Goal: Navigation & Orientation: Find specific page/section

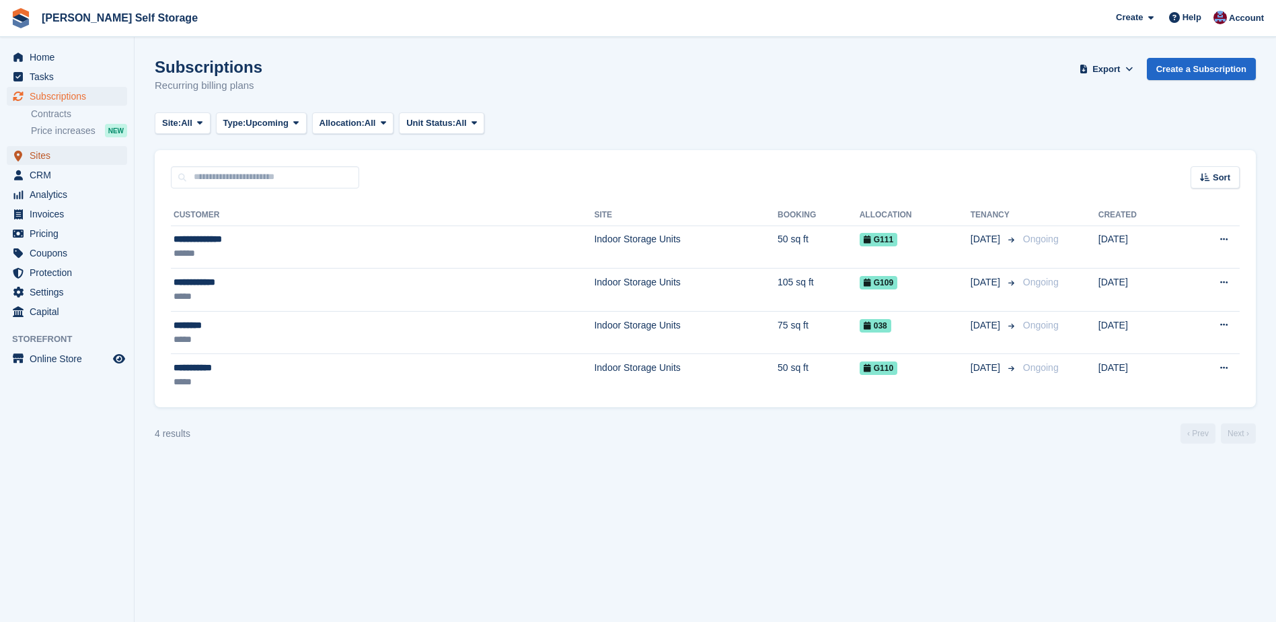
click at [42, 154] on span "Sites" at bounding box center [70, 155] width 81 height 19
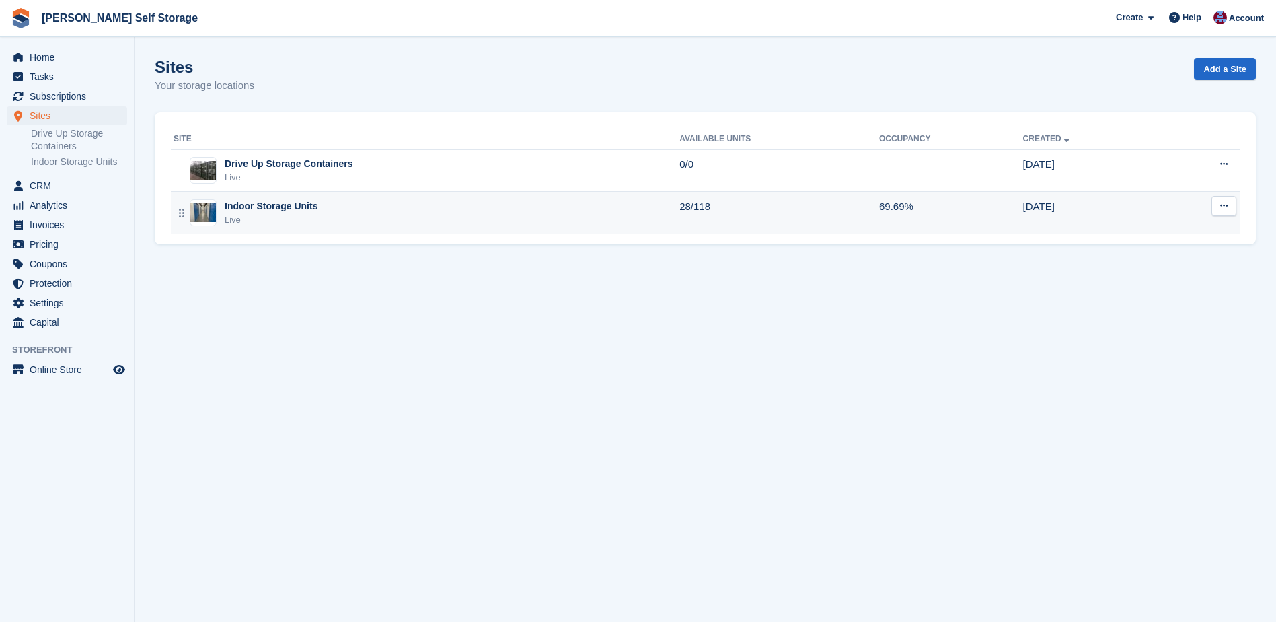
click at [268, 203] on div "Indoor Storage Units" at bounding box center [271, 206] width 93 height 14
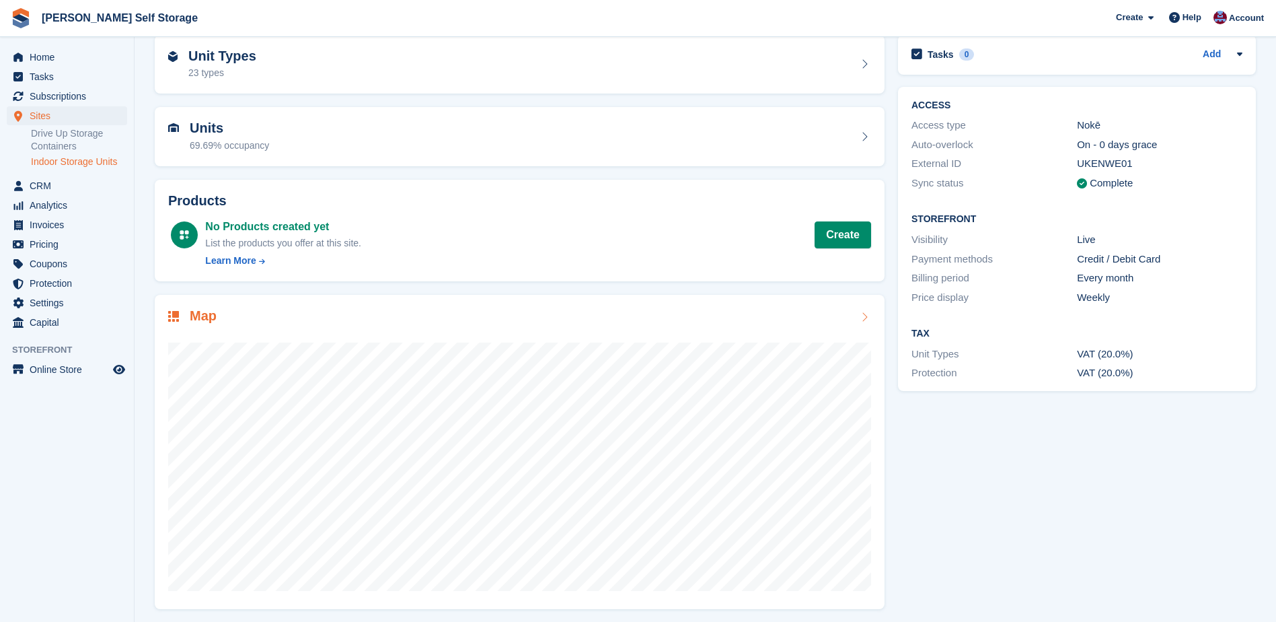
scroll to position [68, 0]
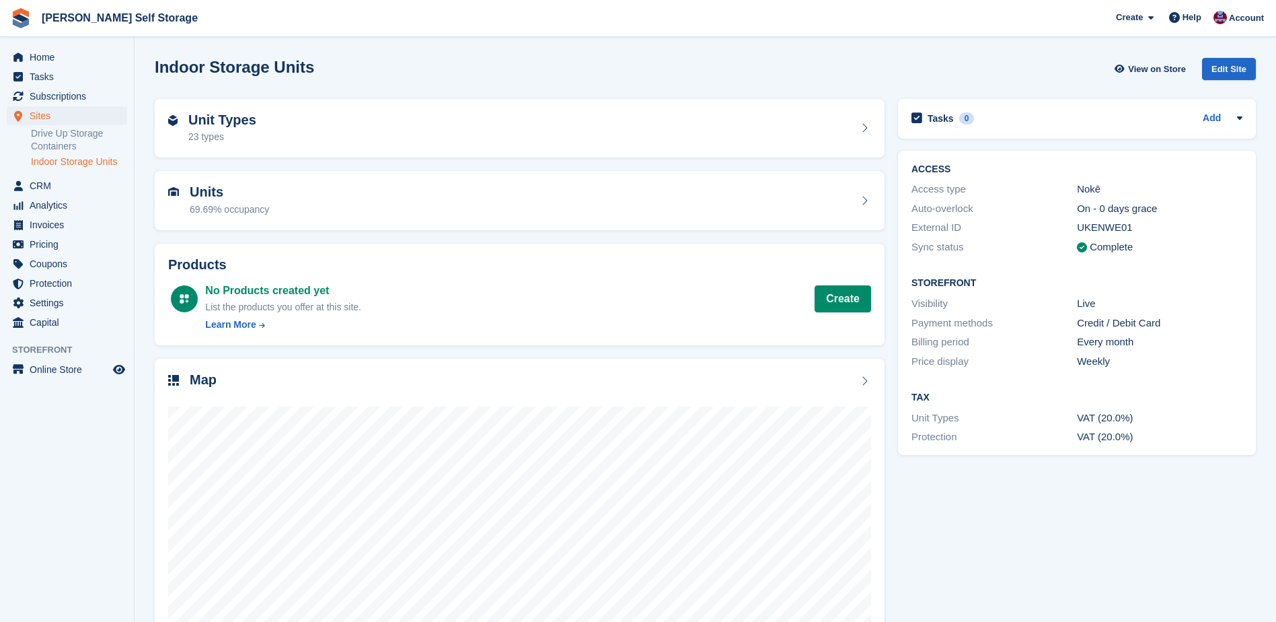
scroll to position [68, 0]
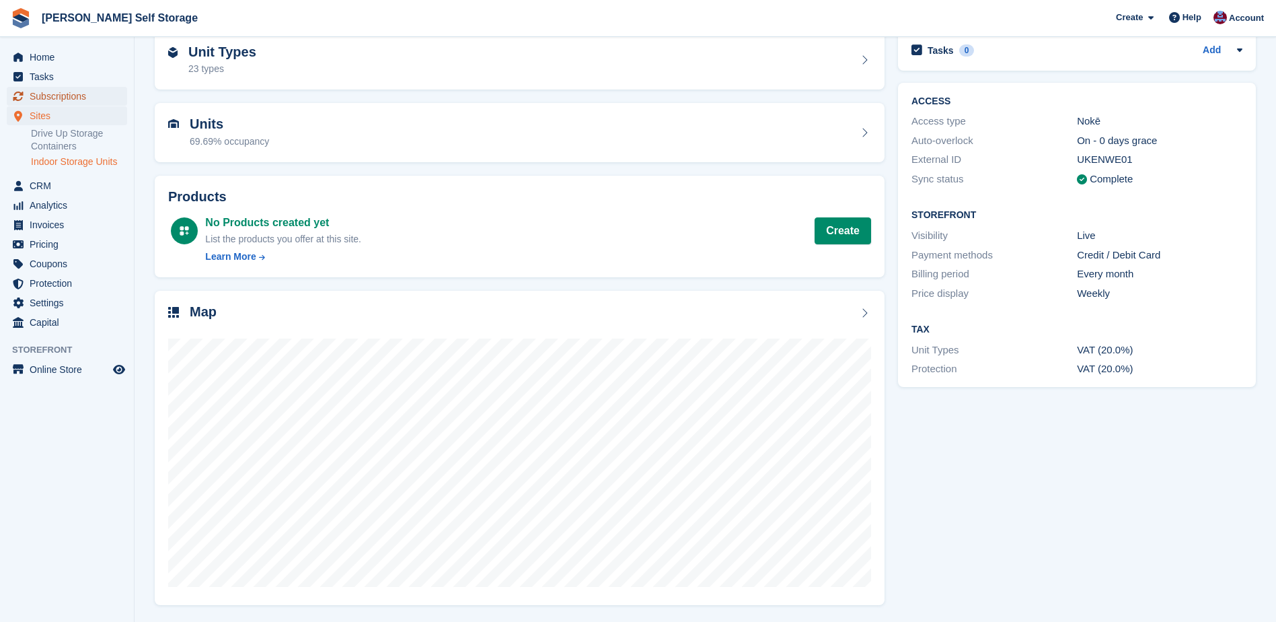
click at [52, 92] on span "Subscriptions" at bounding box center [70, 96] width 81 height 19
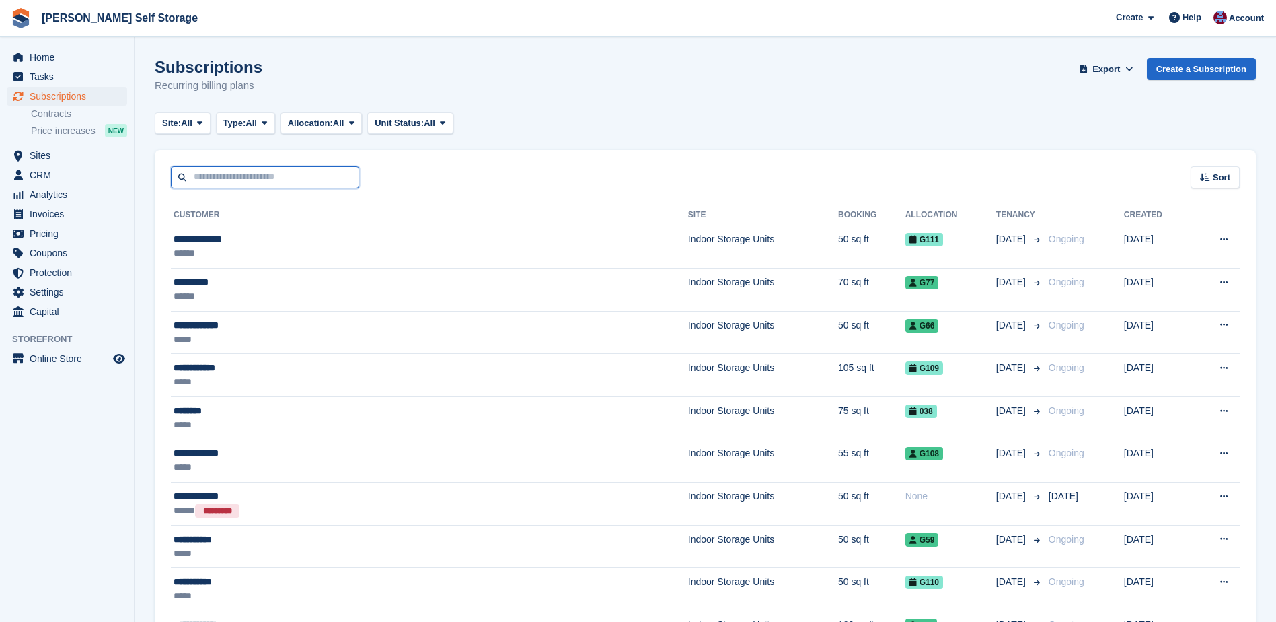
click at [197, 183] on input "text" at bounding box center [265, 177] width 188 height 22
type input "****"
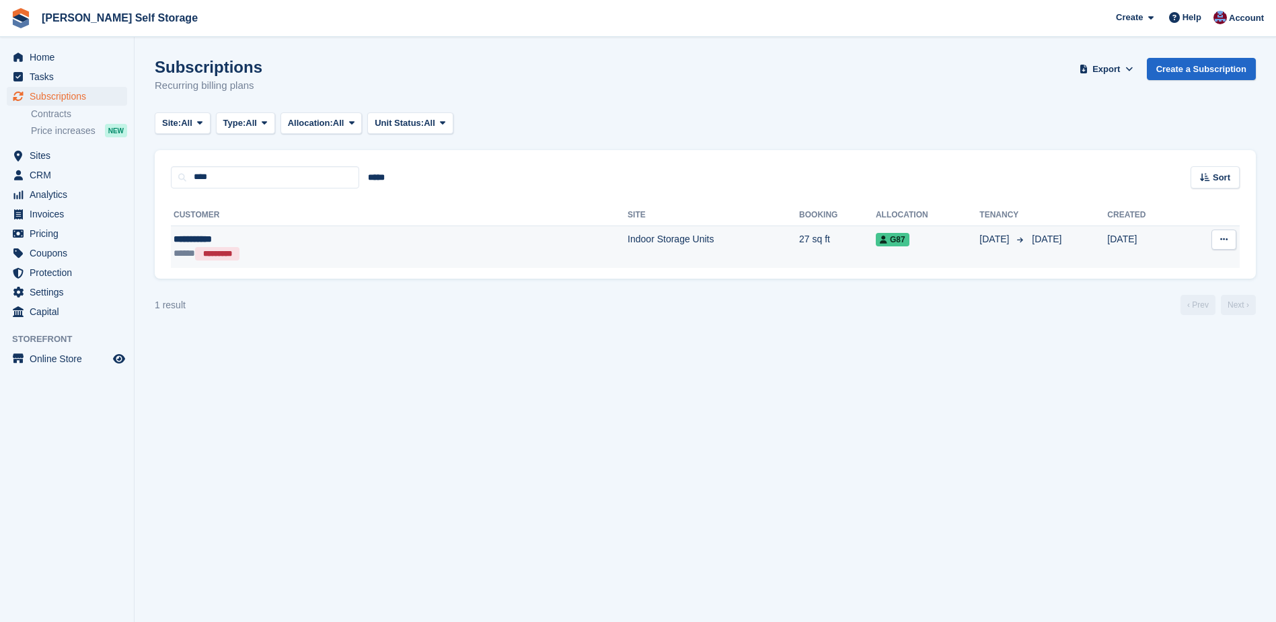
click at [217, 235] on div "**********" at bounding box center [287, 239] width 227 height 14
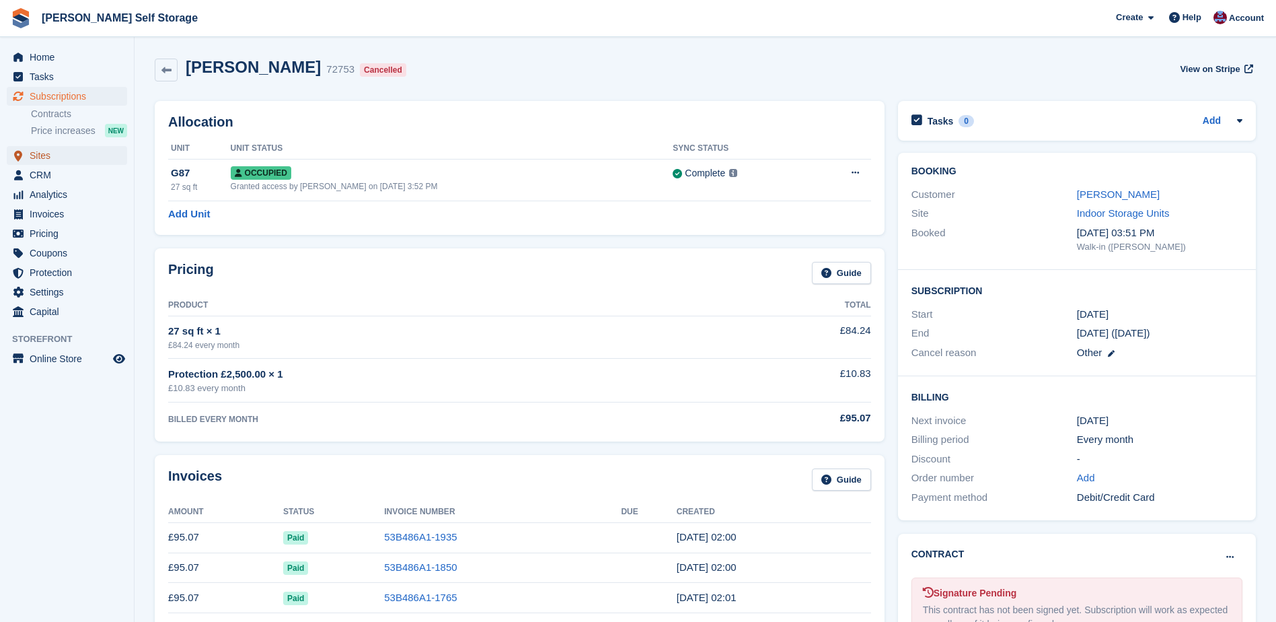
click at [40, 155] on span "Sites" at bounding box center [70, 155] width 81 height 19
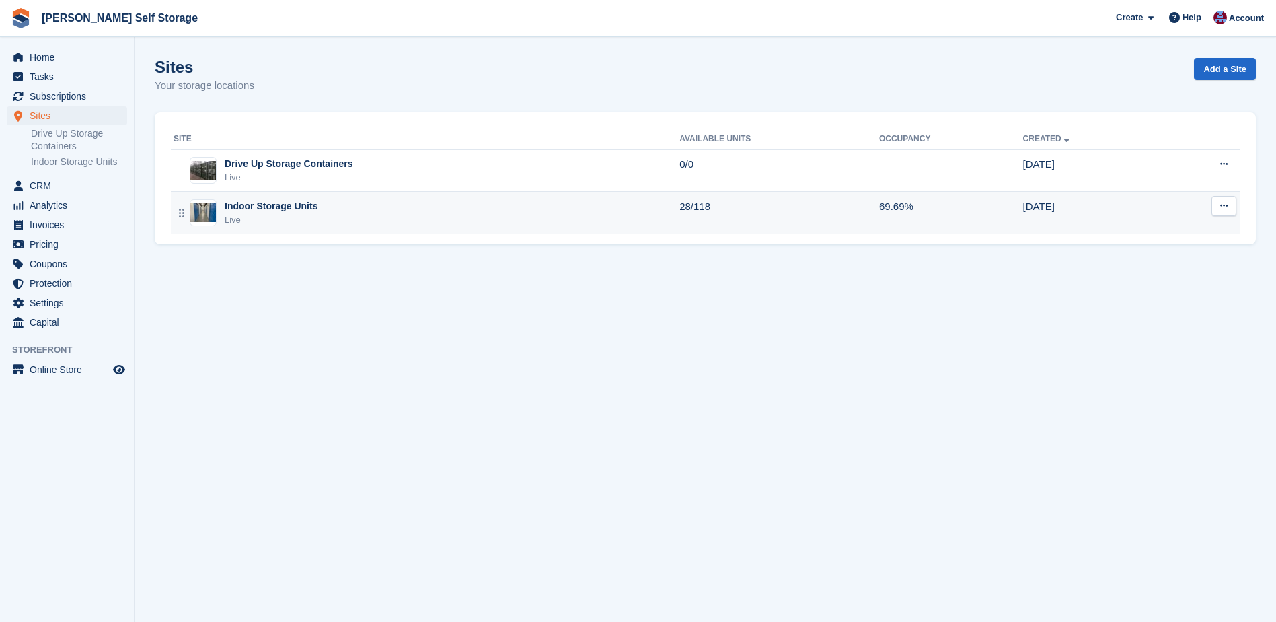
click at [281, 200] on div "Indoor Storage Units" at bounding box center [271, 206] width 93 height 14
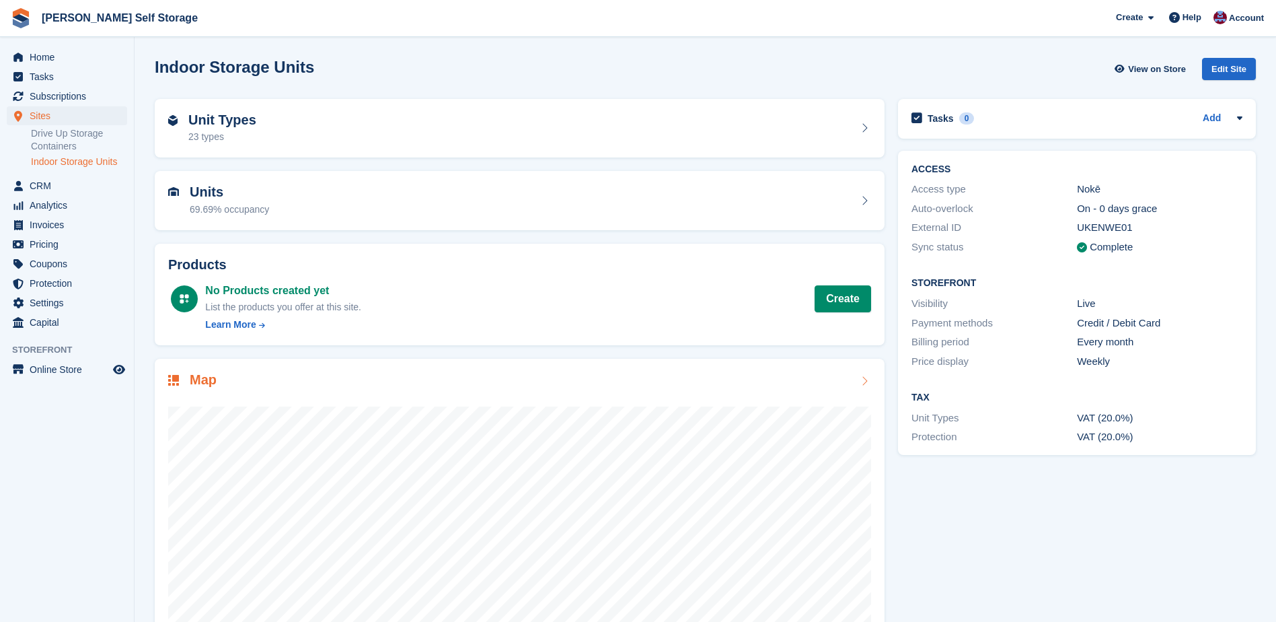
scroll to position [68, 0]
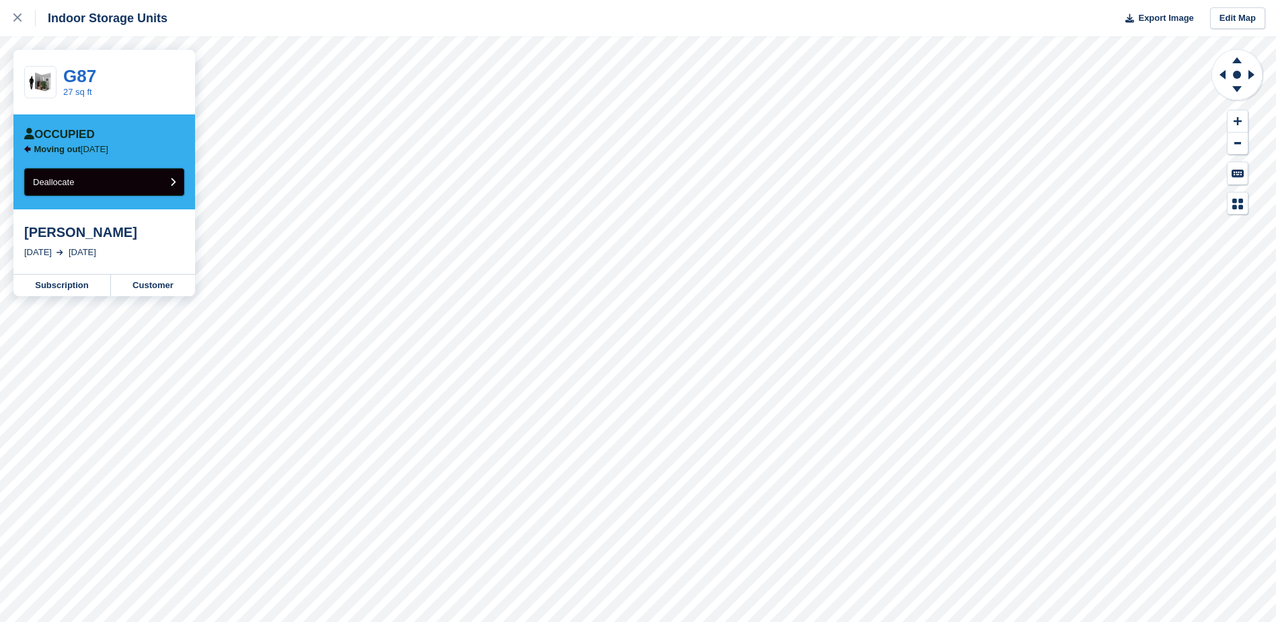
click at [63, 180] on span "Deallocate" at bounding box center [53, 182] width 41 height 10
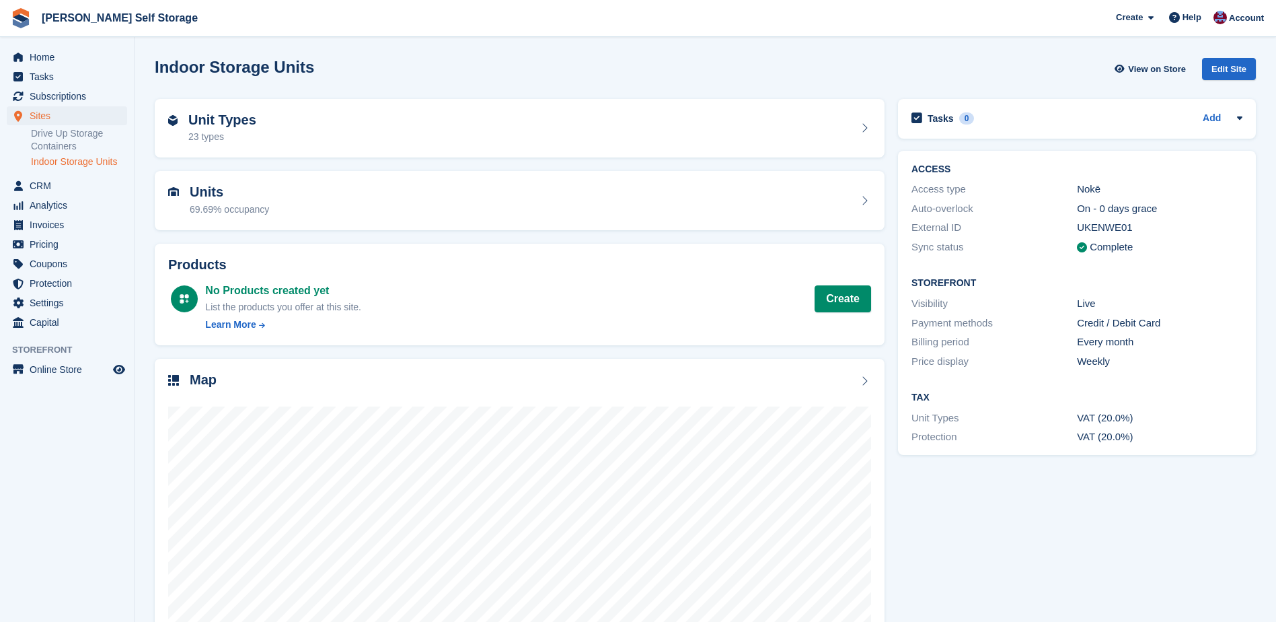
scroll to position [68, 0]
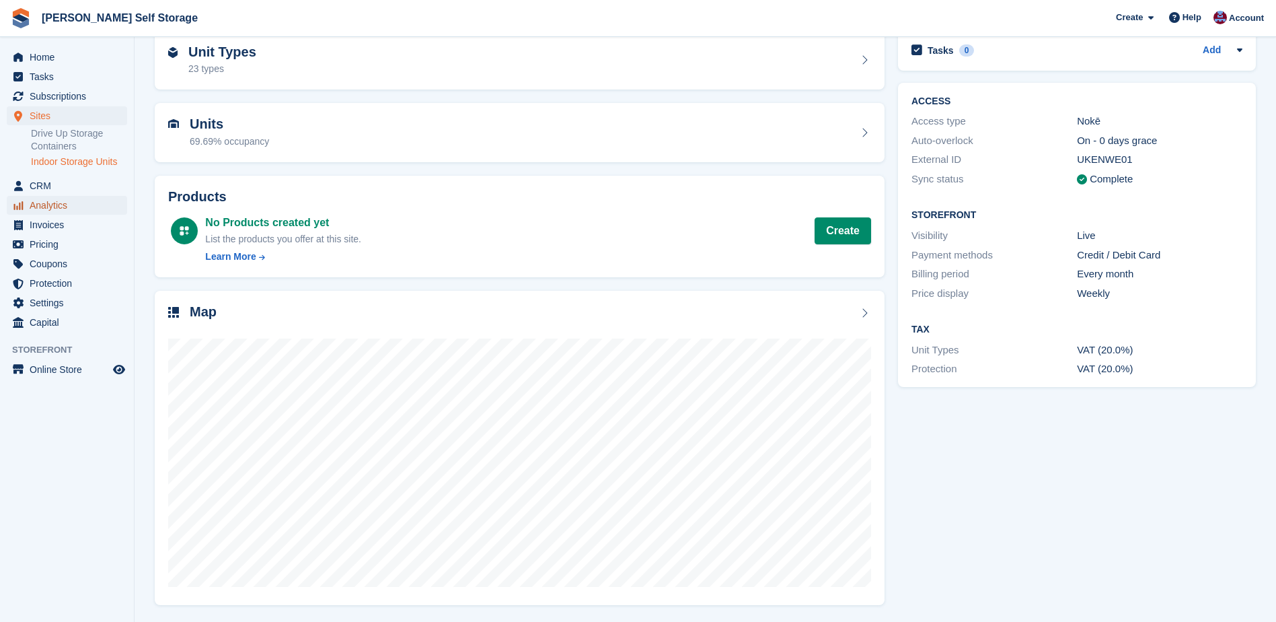
click at [30, 207] on span "Analytics" at bounding box center [70, 205] width 81 height 19
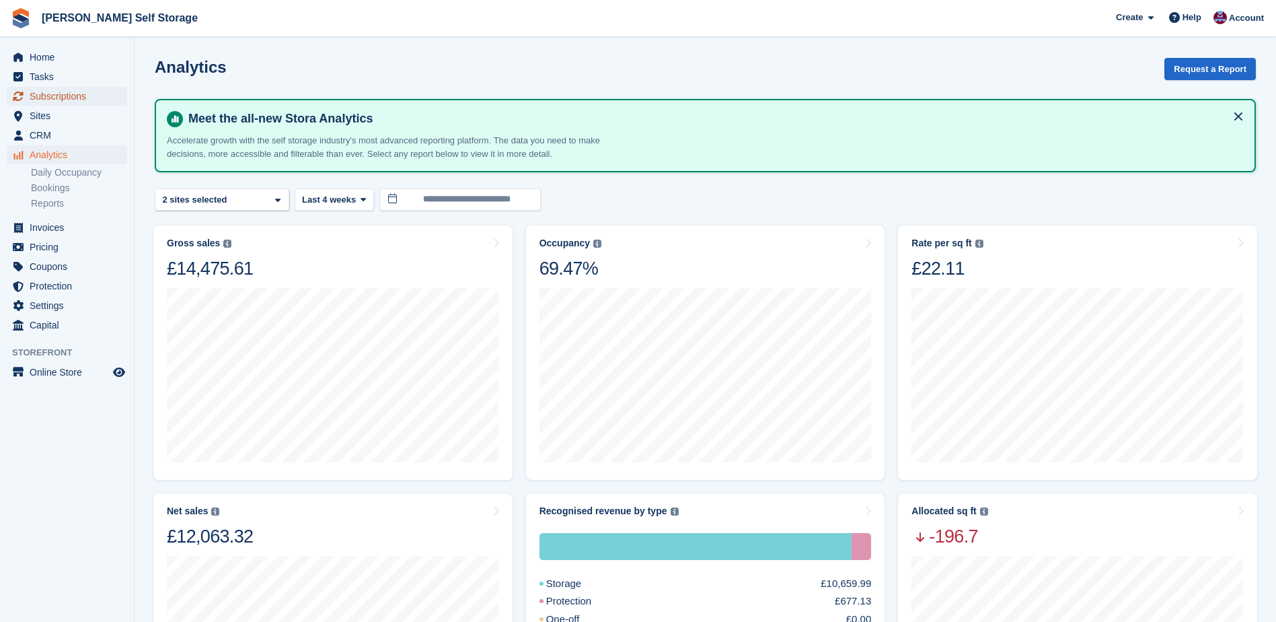
click at [57, 97] on span "Subscriptions" at bounding box center [70, 96] width 81 height 19
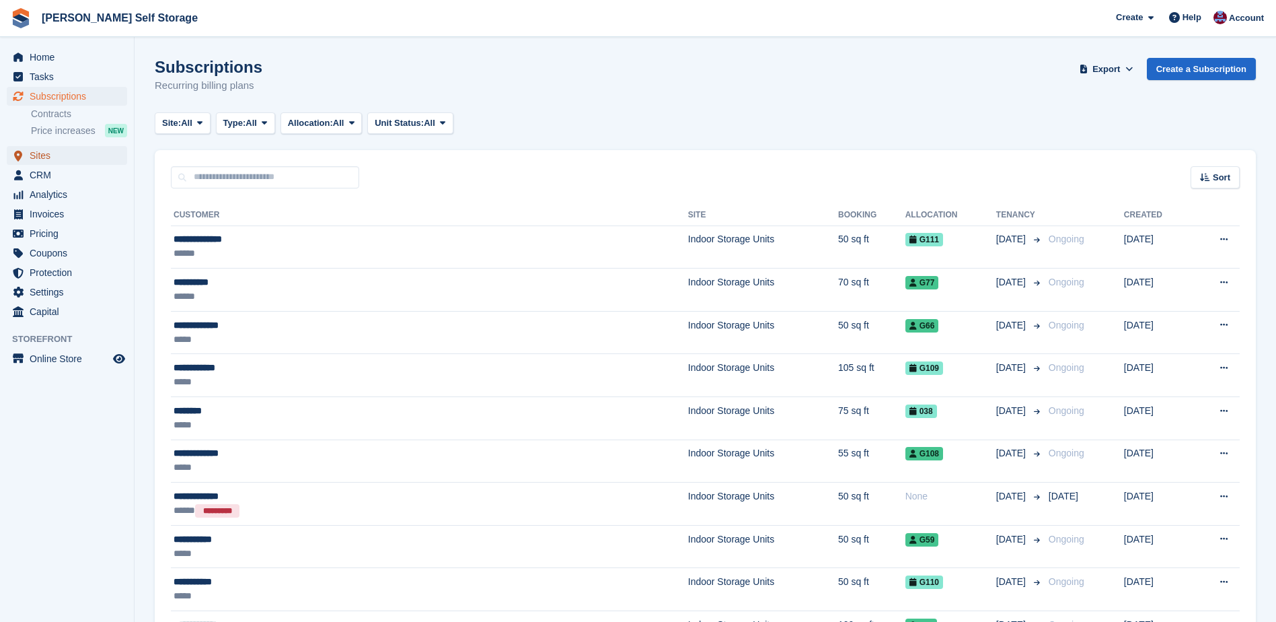
click at [54, 154] on span "Sites" at bounding box center [70, 155] width 81 height 19
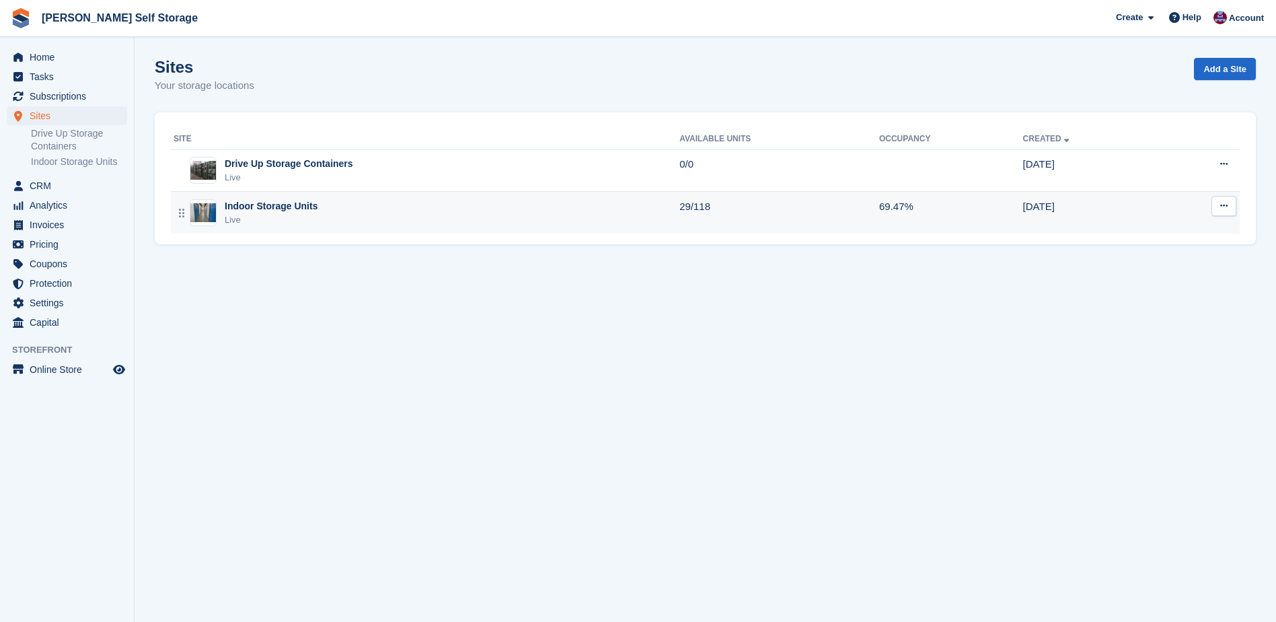
click at [277, 206] on div "Indoor Storage Units" at bounding box center [271, 206] width 93 height 14
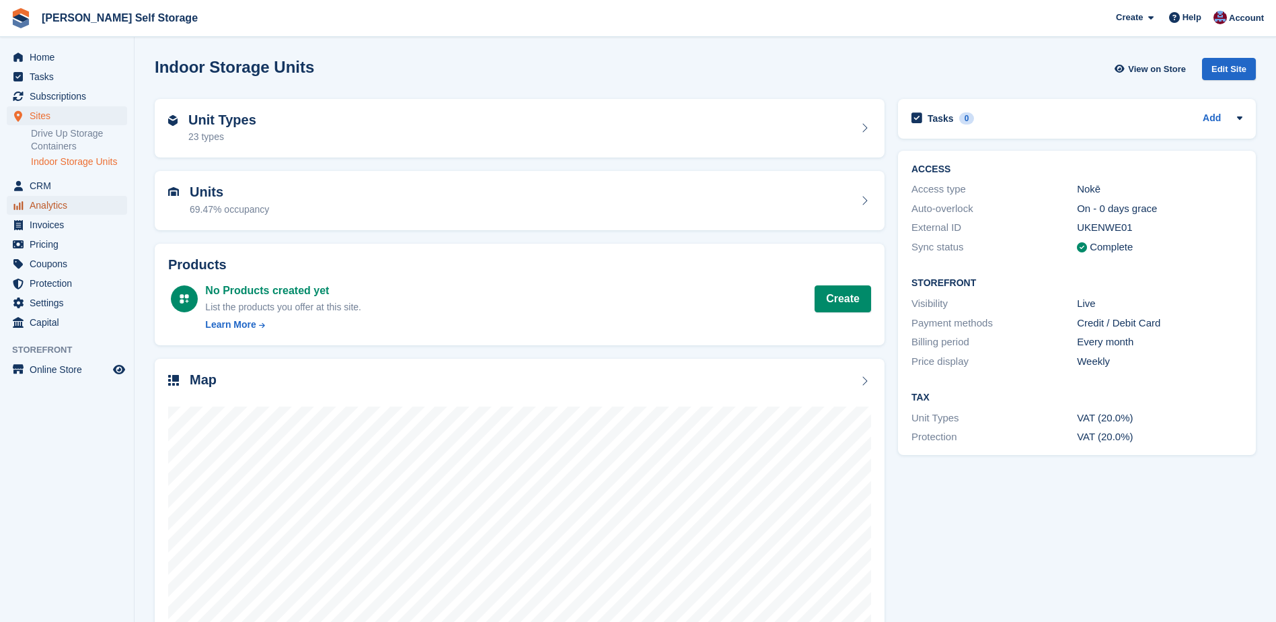
click at [56, 203] on span "Analytics" at bounding box center [70, 205] width 81 height 19
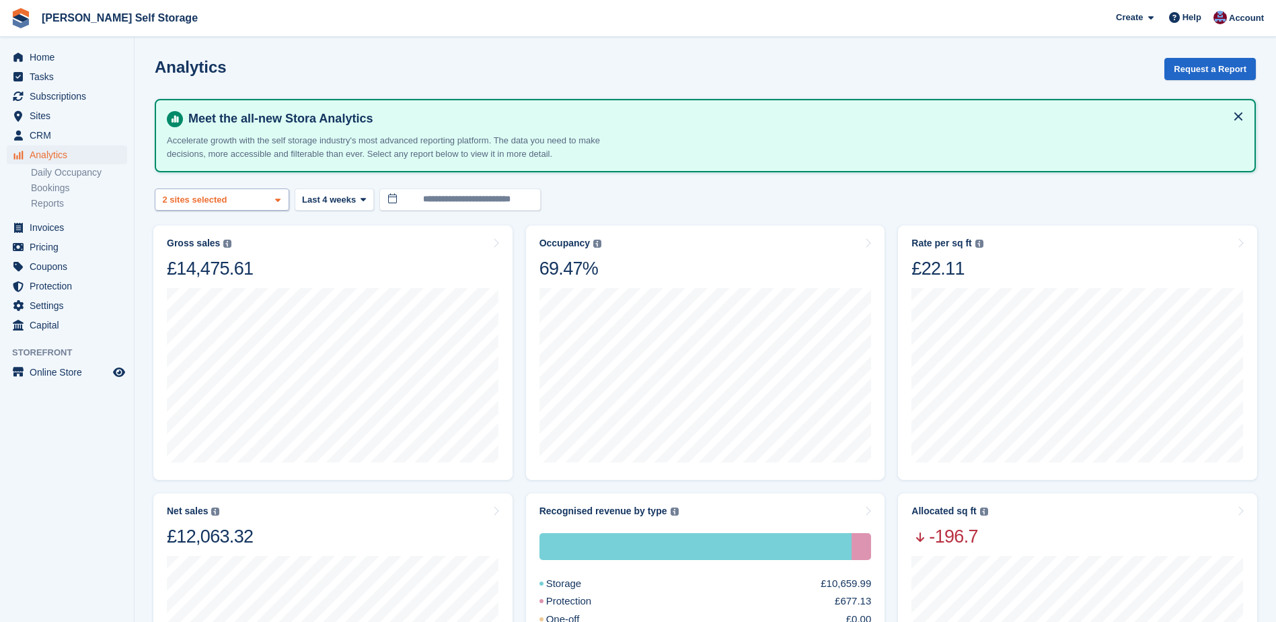
click at [279, 198] on icon at bounding box center [277, 200] width 5 height 9
click at [352, 198] on span "Last 4 weeks" at bounding box center [329, 199] width 54 height 13
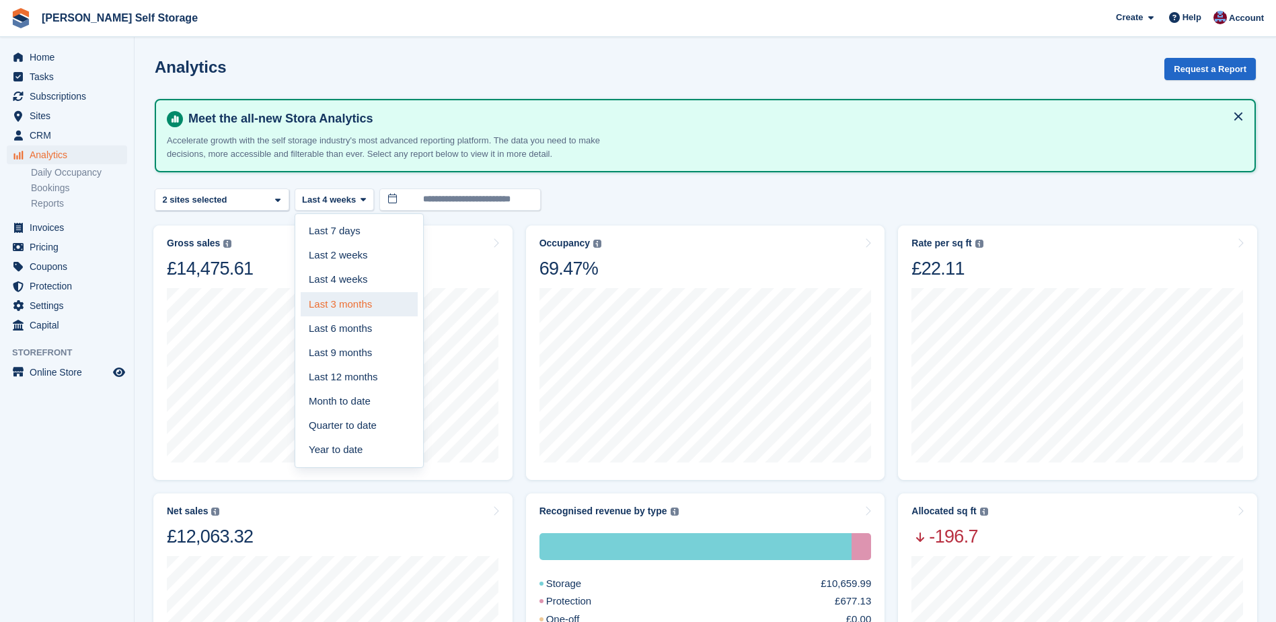
click at [344, 303] on link "Last 3 months" at bounding box center [359, 304] width 117 height 24
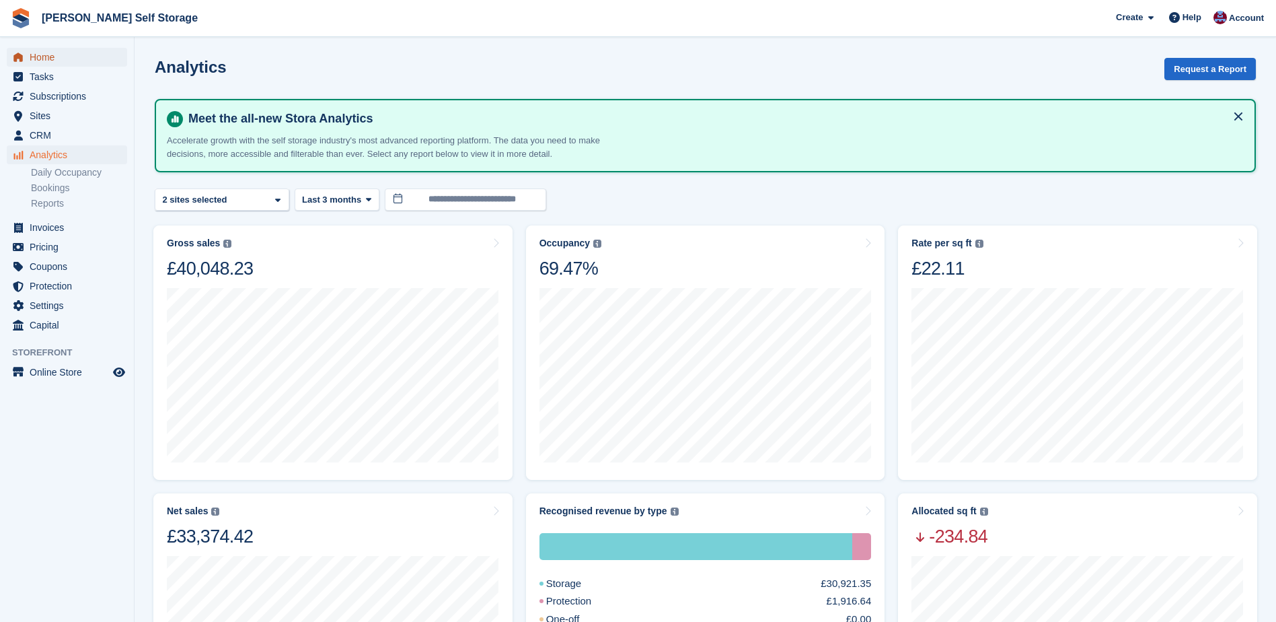
click at [61, 49] on span "Home" at bounding box center [70, 57] width 81 height 19
